Goal: Transaction & Acquisition: Subscribe to service/newsletter

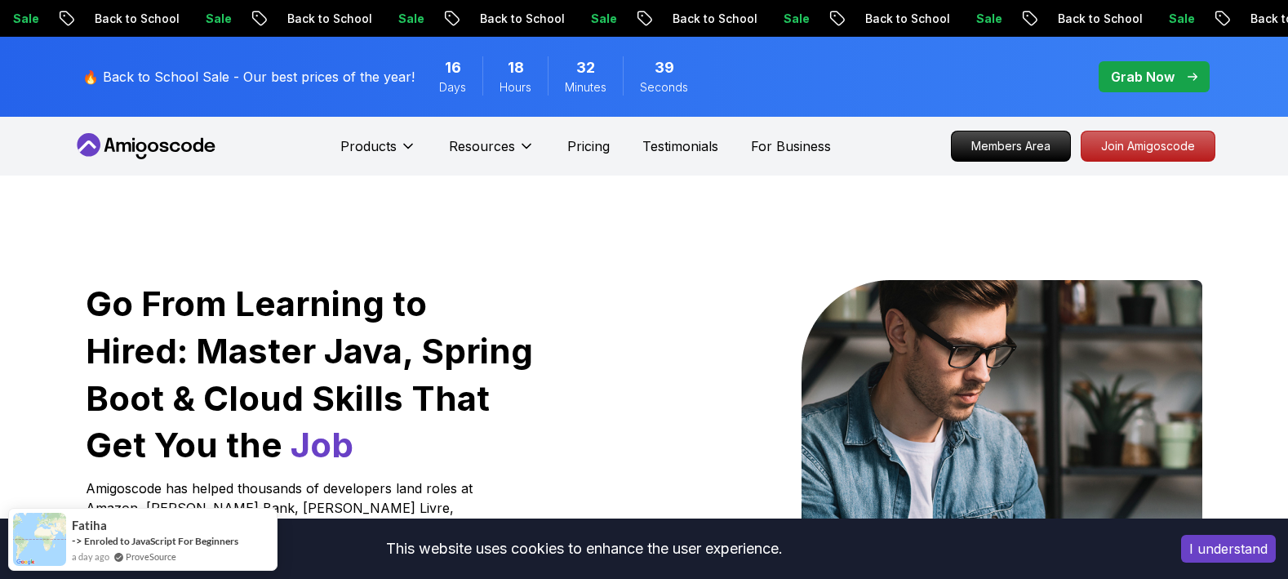
click at [1212, 554] on button "I understand" at bounding box center [1228, 549] width 95 height 28
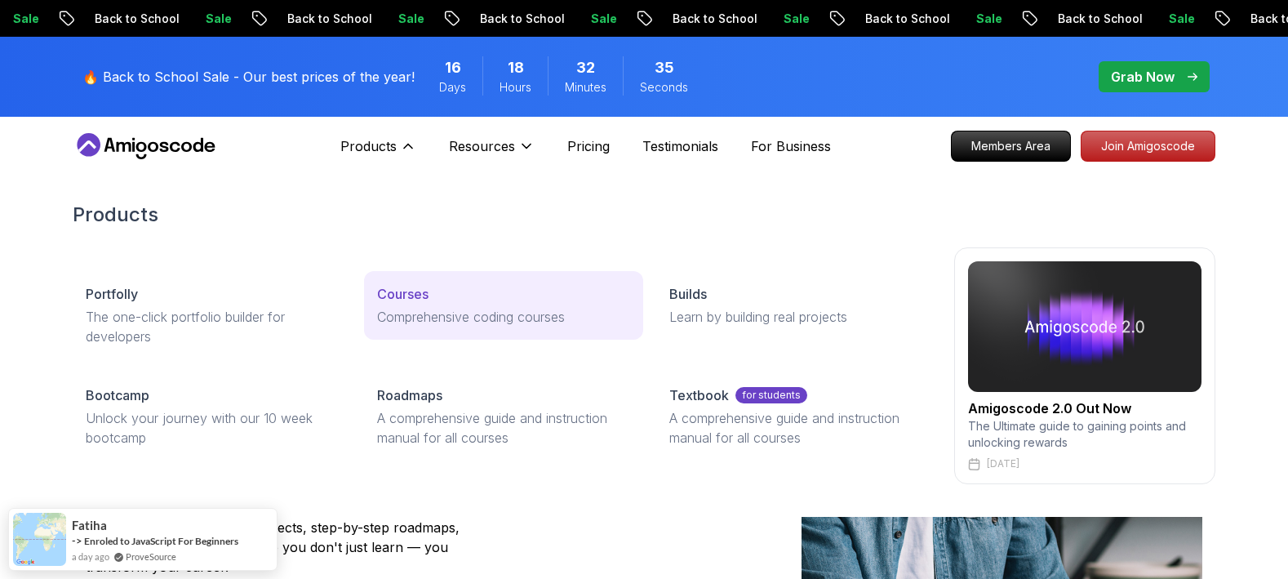
click at [416, 304] on p "Courses" at bounding box center [402, 294] width 51 height 20
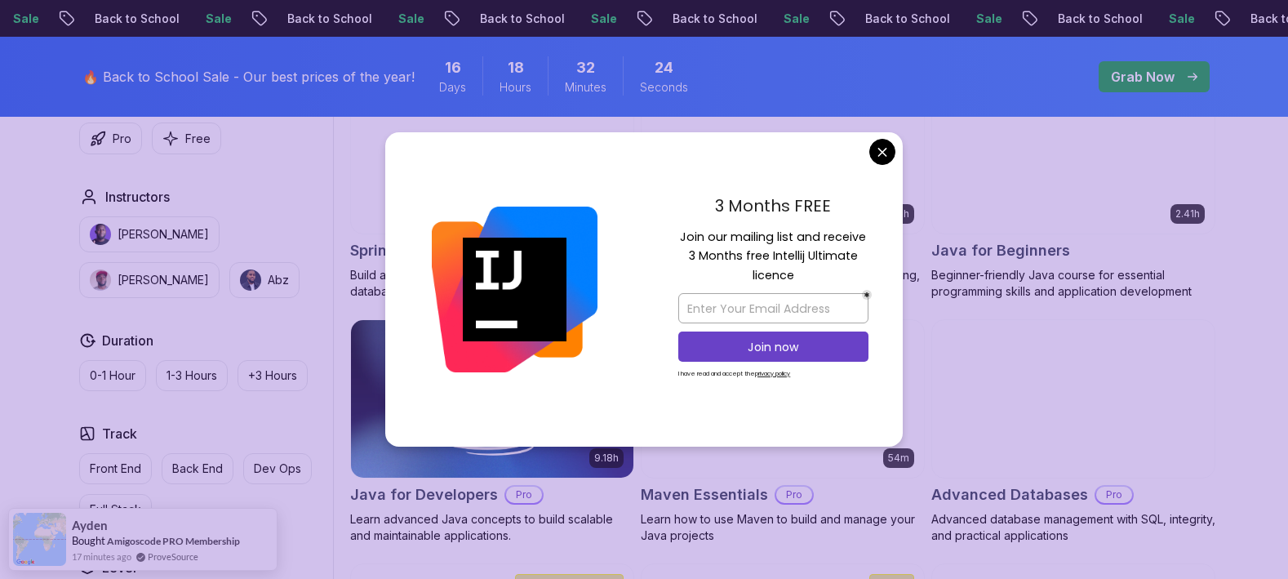
scroll to position [1061, 0]
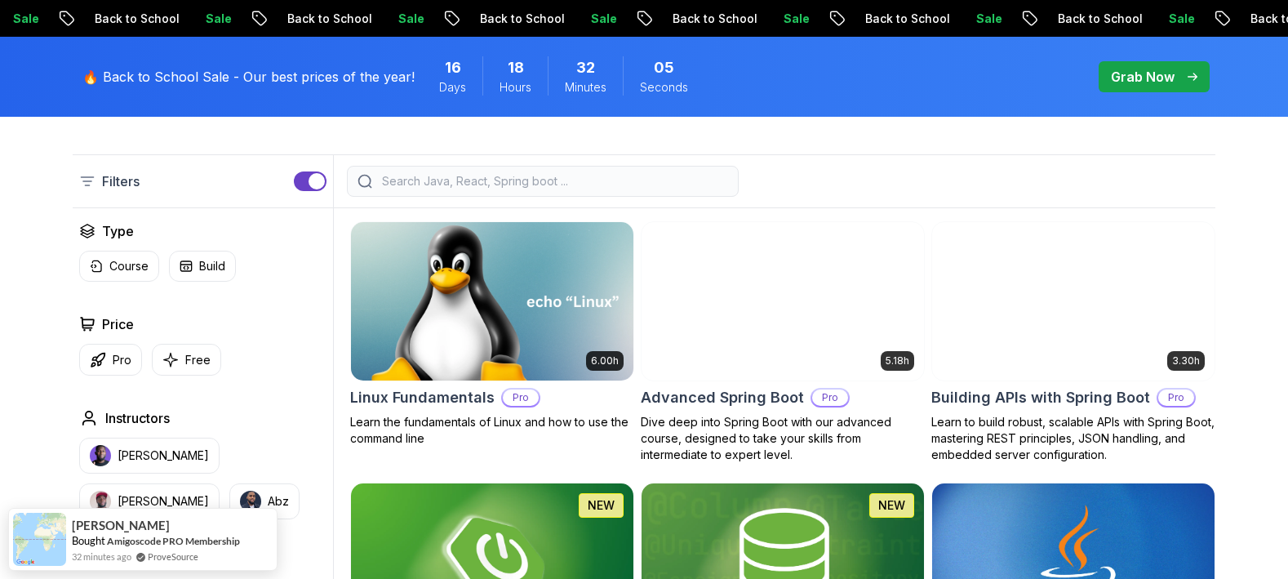
scroll to position [572, 0]
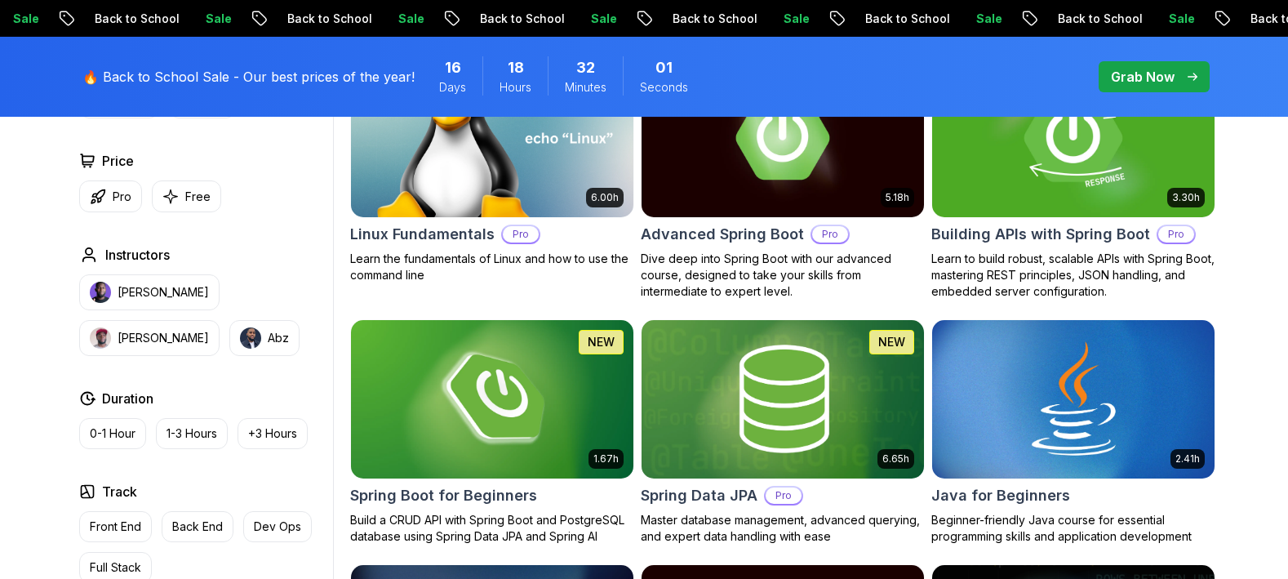
click at [1122, 220] on img at bounding box center [1073, 138] width 296 height 166
click at [1049, 246] on h2 "Building APIs with Spring Boot" at bounding box center [1041, 234] width 219 height 23
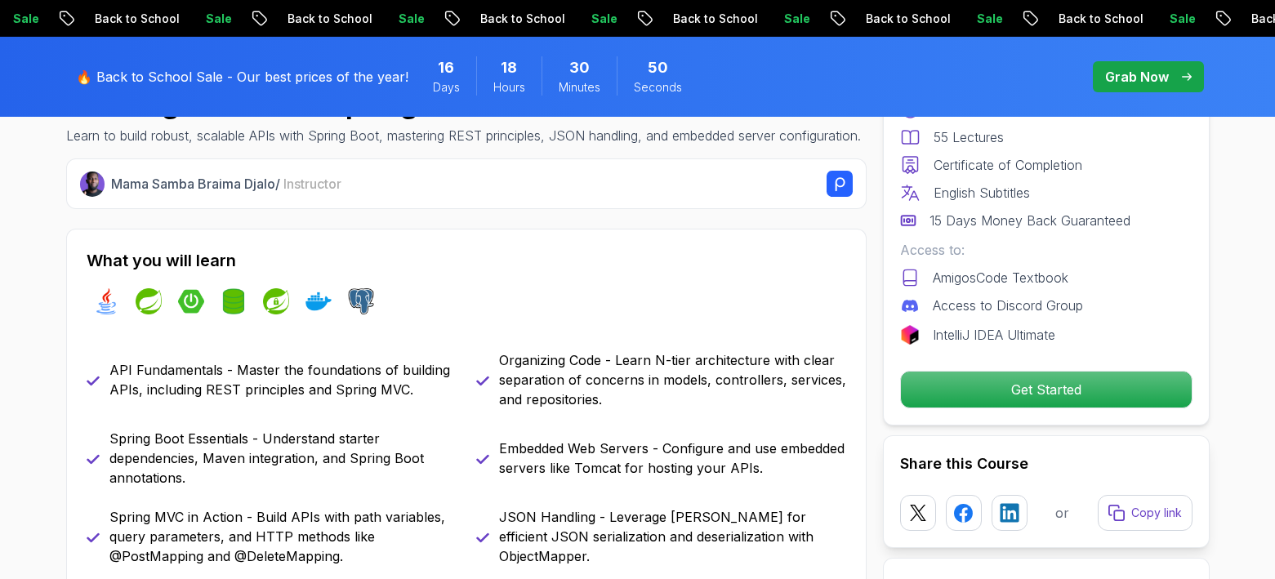
scroll to position [644, 0]
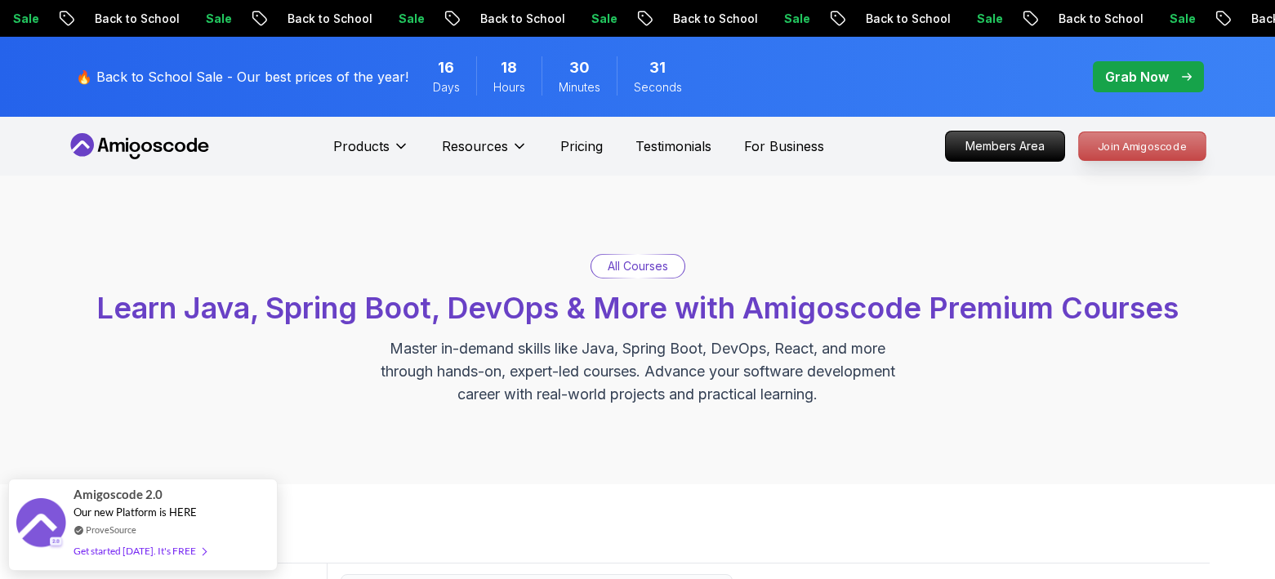
click at [1133, 160] on p "Join Amigoscode" at bounding box center [1142, 146] width 127 height 28
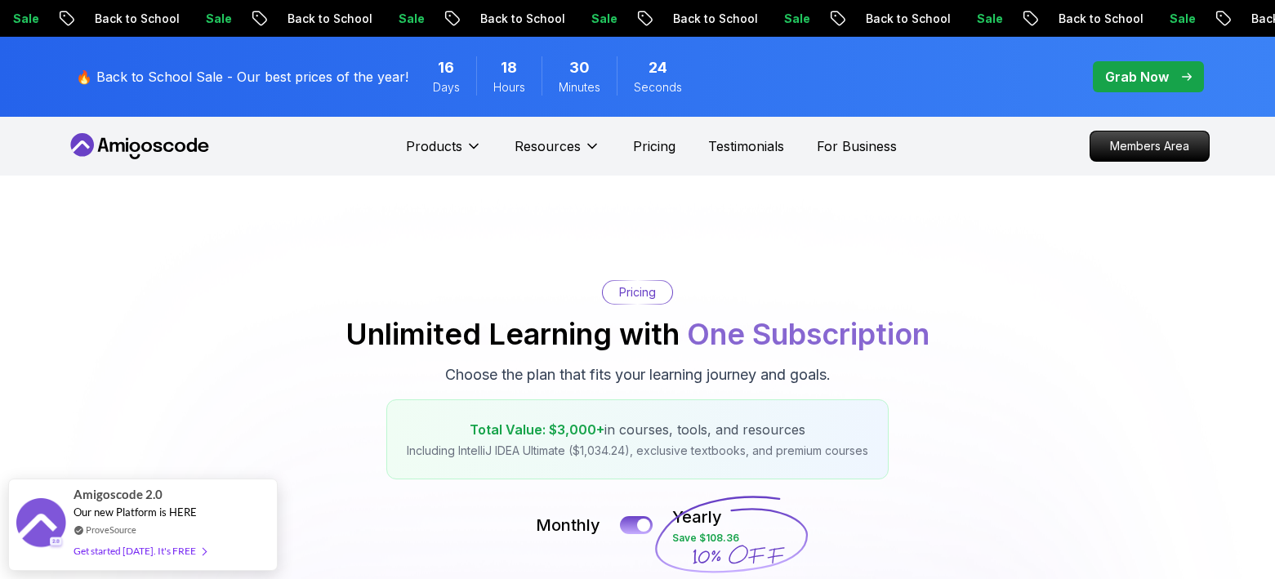
drag, startPoint x: 645, startPoint y: 367, endPoint x: 1218, endPoint y: 240, distance: 587.2
click at [646, 300] on p "Pricing" at bounding box center [637, 292] width 37 height 16
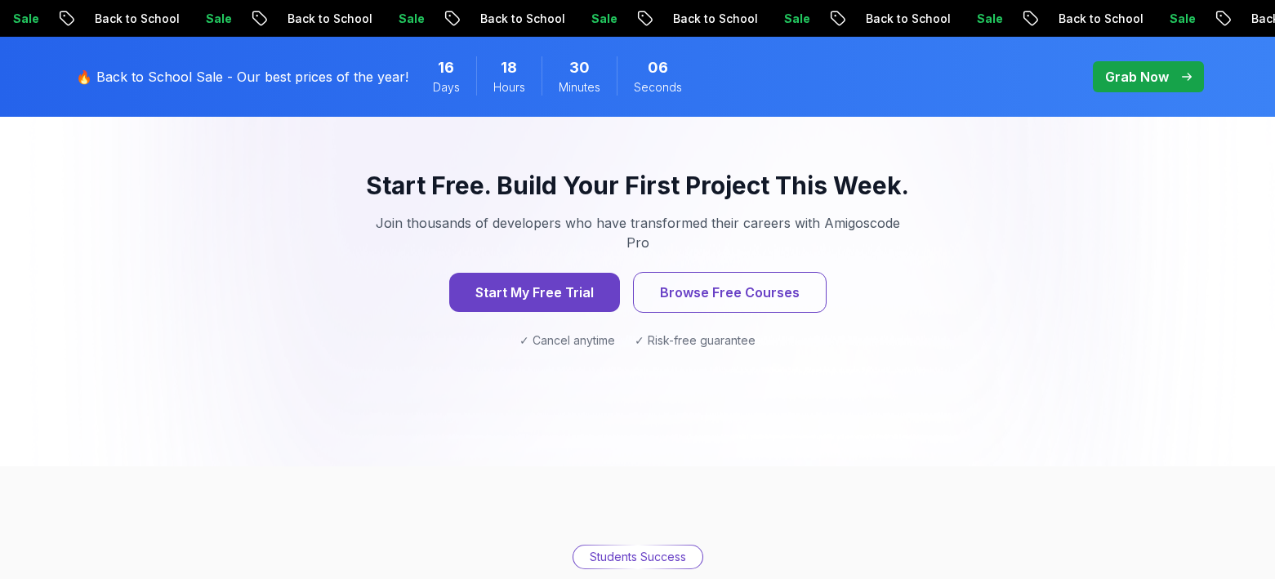
scroll to position [1802, 0]
